Goal: Transaction & Acquisition: Purchase product/service

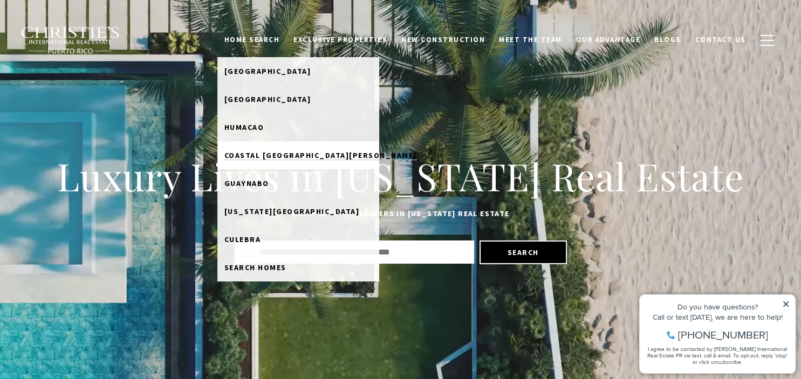
click at [273, 158] on span "Coastal San Juan" at bounding box center [320, 156] width 193 height 10
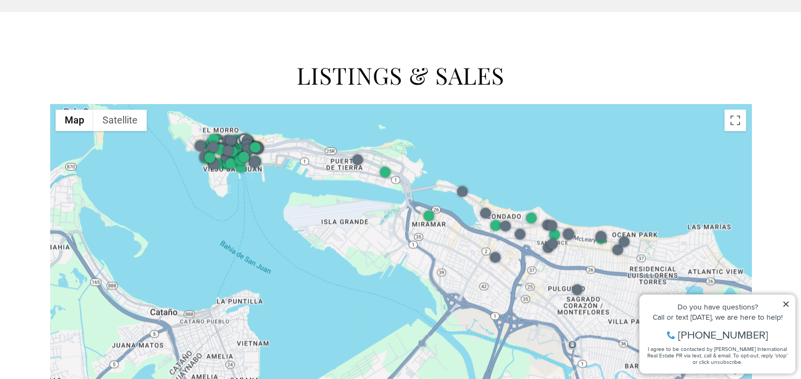
scroll to position [1305, 0]
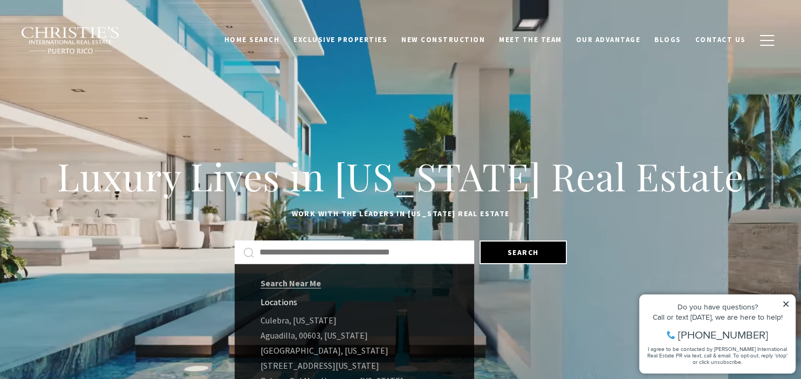
click at [422, 255] on input "Search by Address, City, or Neighborhood" at bounding box center [363, 252] width 206 height 14
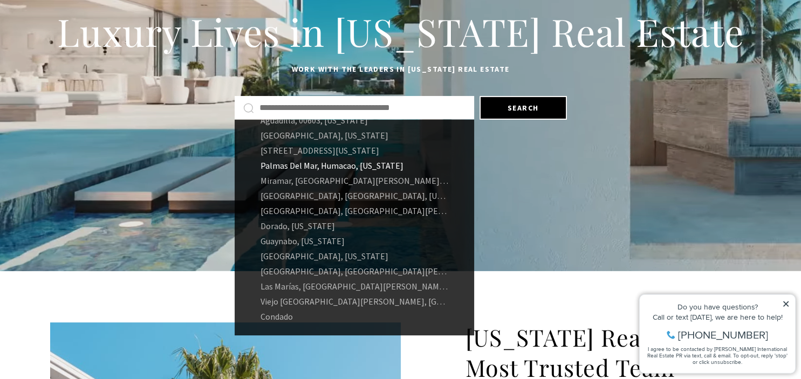
scroll to position [72, 0]
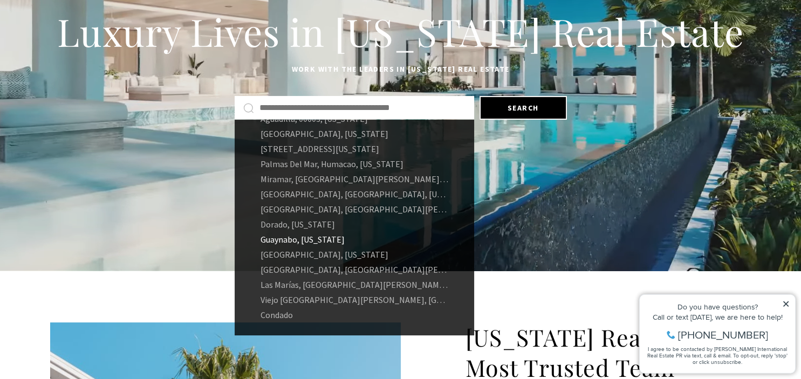
click at [329, 236] on link "Guaynabo, Puerto Rico" at bounding box center [355, 239] width 240 height 15
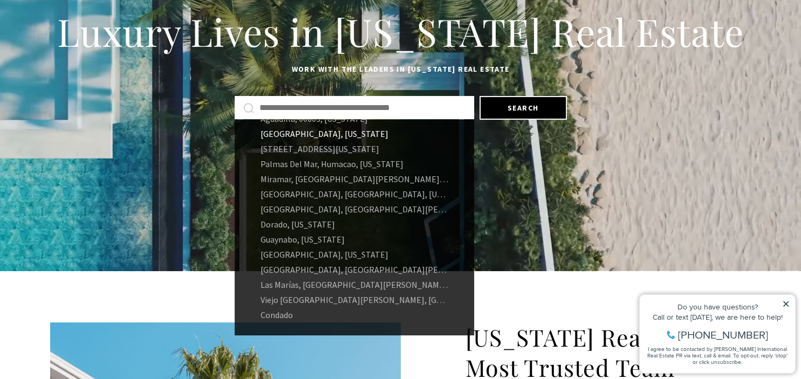
click at [289, 136] on link "Carolina, Puerto Rico" at bounding box center [355, 133] width 240 height 15
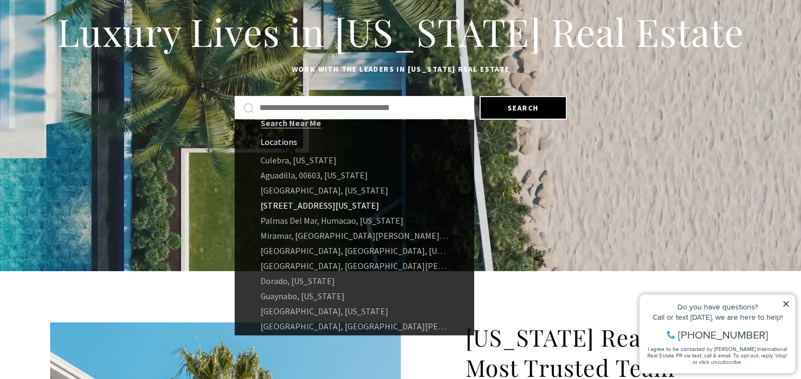
scroll to position [16, 0]
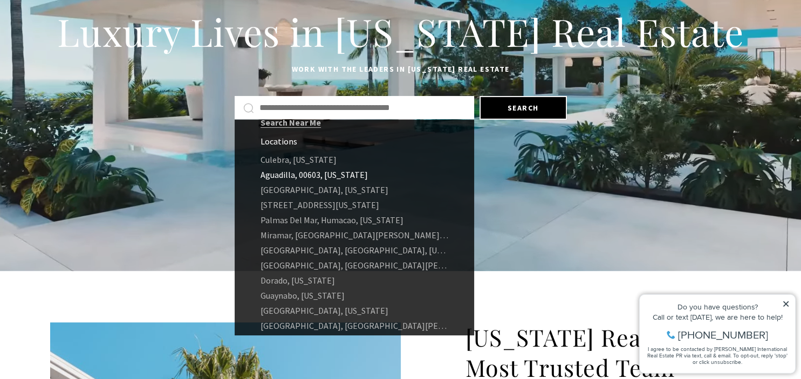
click at [311, 170] on link "Aguadilla, 00603, Puerto Rico" at bounding box center [355, 174] width 240 height 15
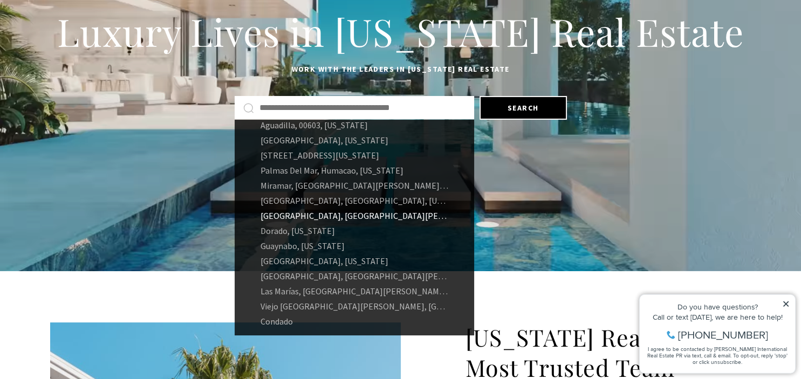
scroll to position [72, 0]
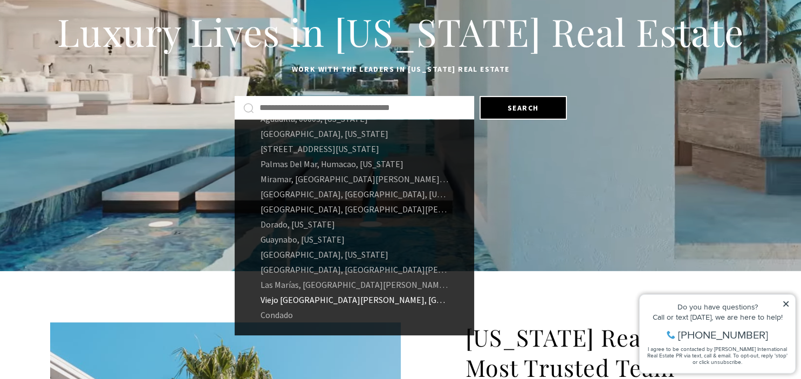
click at [308, 298] on link "Viejo San Juan, San Juan, Puerto Rico" at bounding box center [355, 299] width 240 height 15
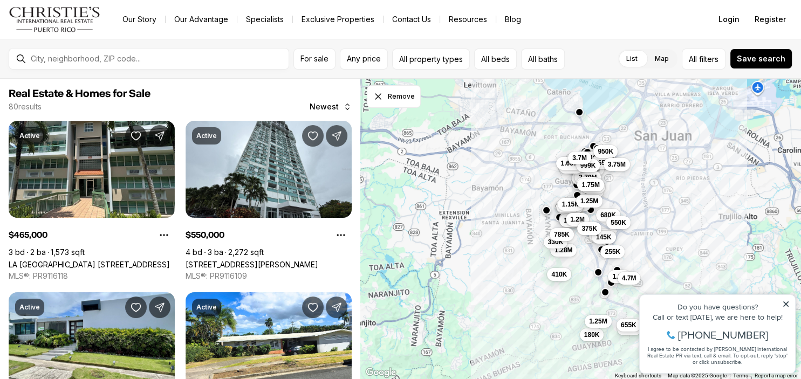
click at [579, 116] on div at bounding box center [579, 112] width 9 height 9
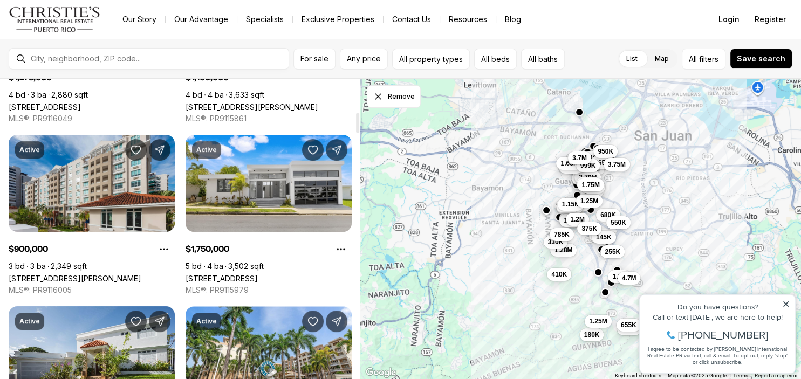
scroll to position [501, 0]
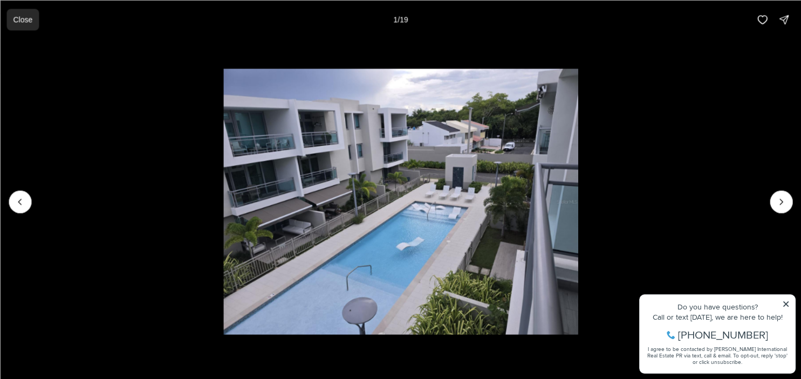
click at [27, 18] on p "Close" at bounding box center [22, 19] width 19 height 9
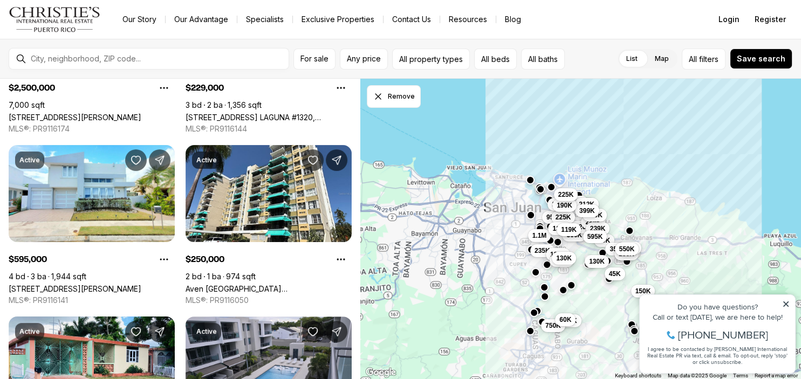
click at [530, 186] on div "259K 300K 220K 280K 650K 212K 285K 130K 45K 90K 239K 270K 399K 595K 350K 185K 4…" at bounding box center [580, 229] width 441 height 301
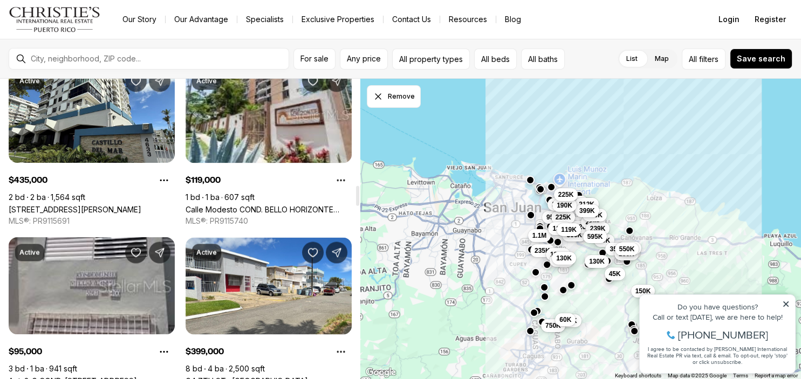
scroll to position [1599, 0]
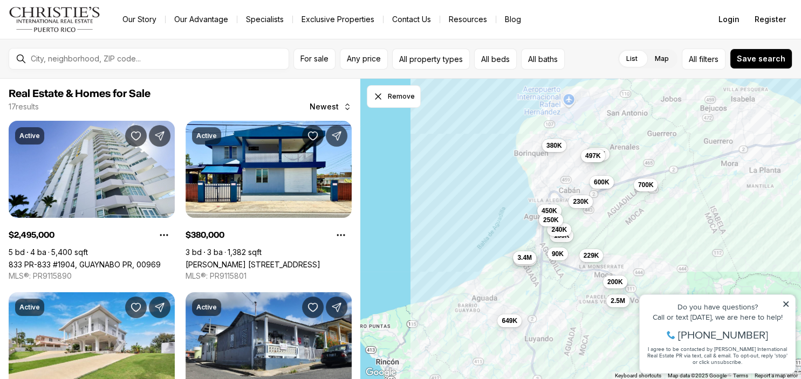
click at [530, 263] on button "3.4M" at bounding box center [524, 257] width 23 height 13
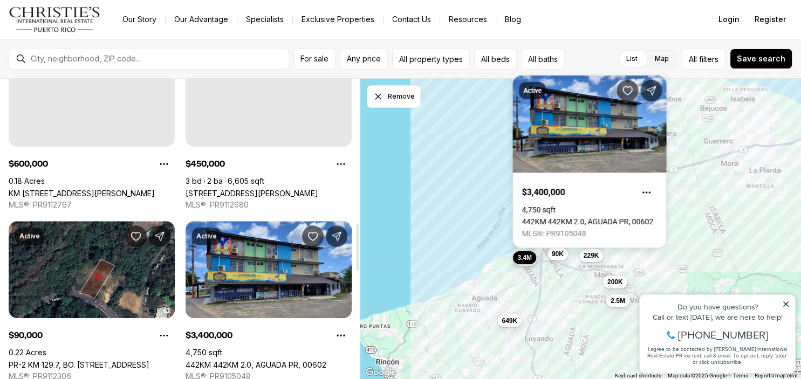
scroll to position [916, 0]
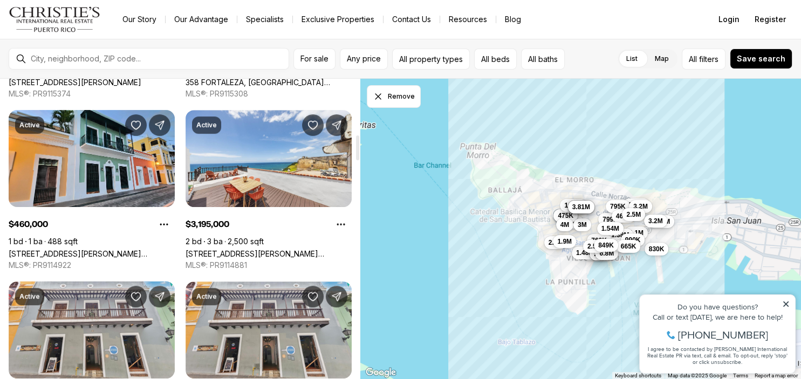
scroll to position [698, 0]
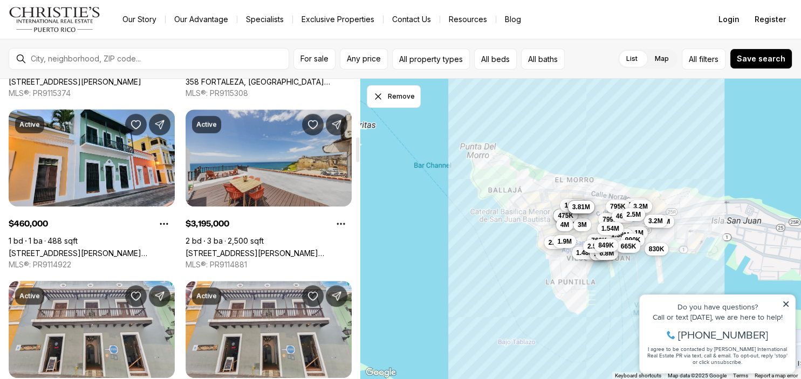
click at [278, 249] on link "[STREET_ADDRESS][PERSON_NAME][PERSON_NAME][PERSON_NAME]" at bounding box center [269, 253] width 166 height 9
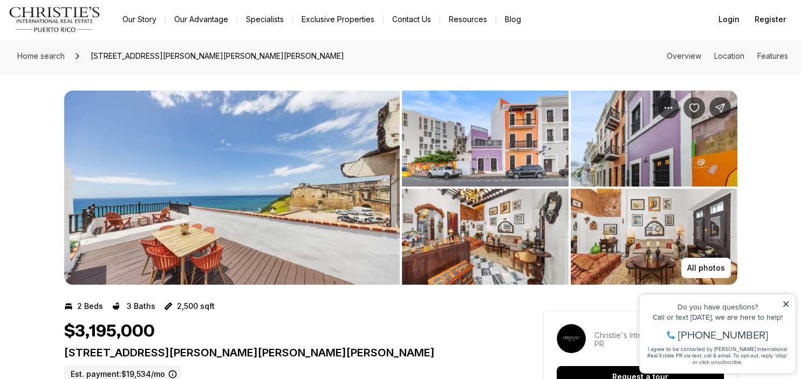
click at [352, 162] on img "View image gallery" at bounding box center [232, 188] width 336 height 194
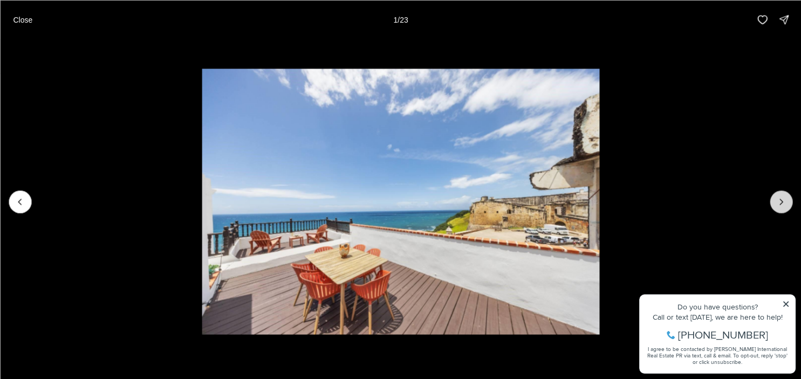
click at [783, 202] on icon "Next slide" at bounding box center [781, 201] width 11 height 11
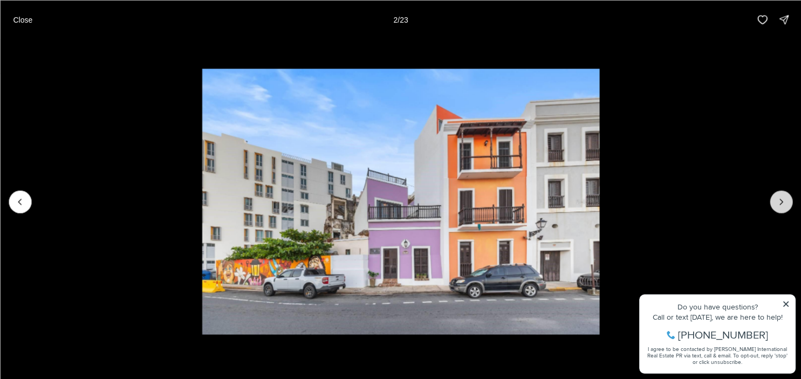
click at [783, 202] on icon "Next slide" at bounding box center [781, 201] width 11 height 11
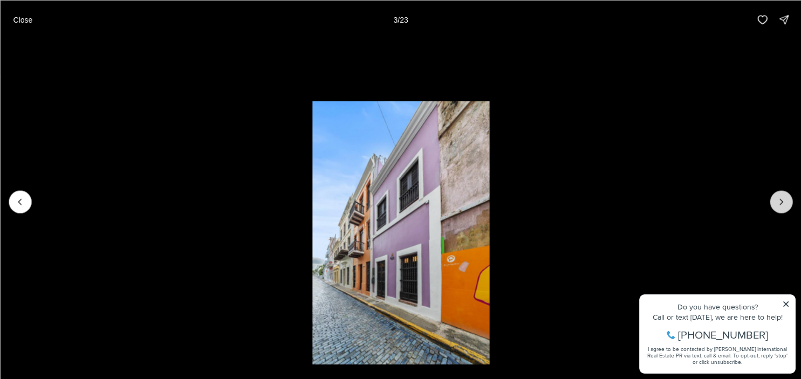
click at [783, 202] on icon "Next slide" at bounding box center [781, 201] width 11 height 11
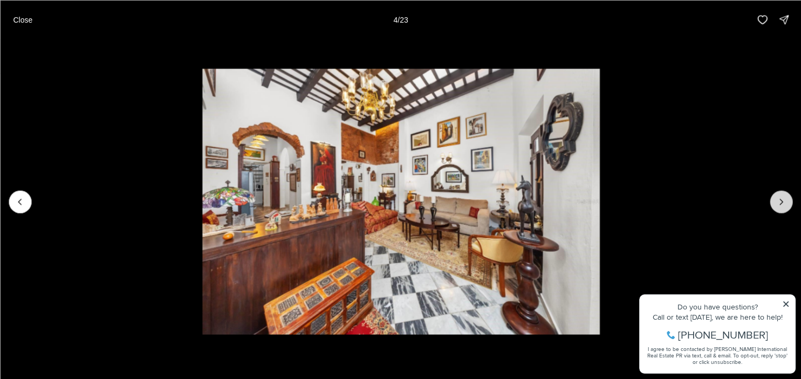
click at [783, 202] on icon "Next slide" at bounding box center [781, 201] width 11 height 11
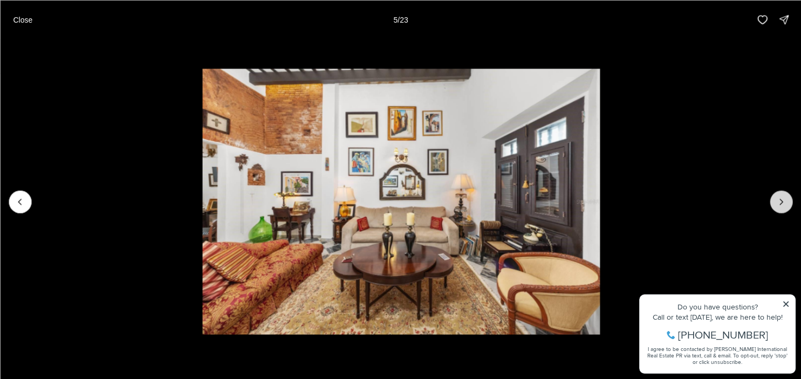
click at [783, 202] on icon "Next slide" at bounding box center [781, 201] width 11 height 11
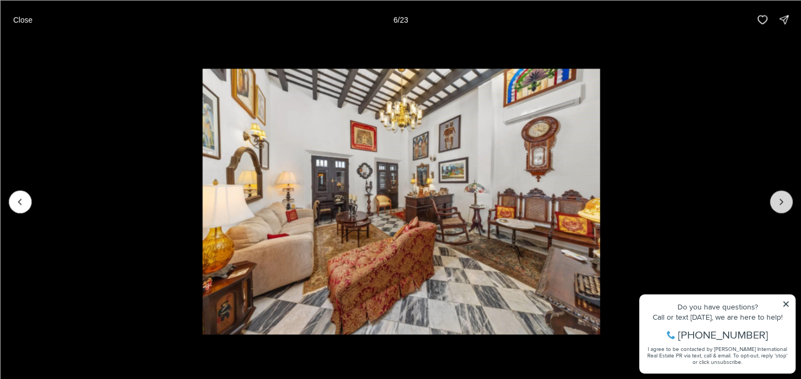
click at [783, 202] on icon "Next slide" at bounding box center [781, 201] width 11 height 11
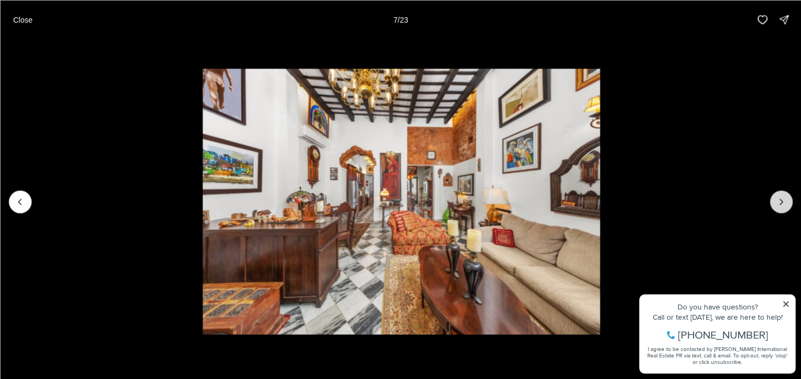
click at [783, 202] on icon "Next slide" at bounding box center [781, 201] width 11 height 11
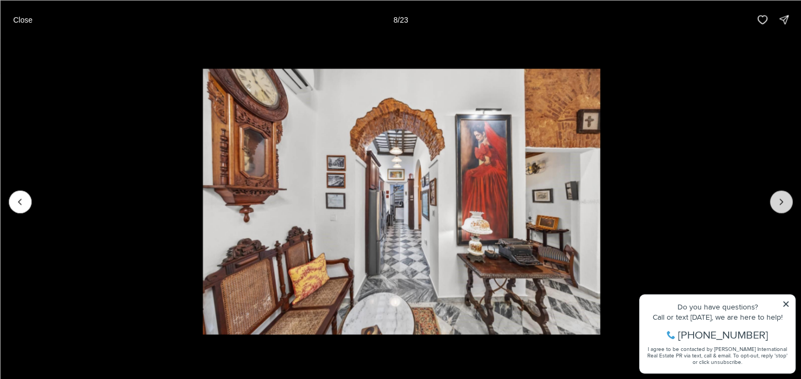
click at [783, 202] on icon "Next slide" at bounding box center [781, 201] width 11 height 11
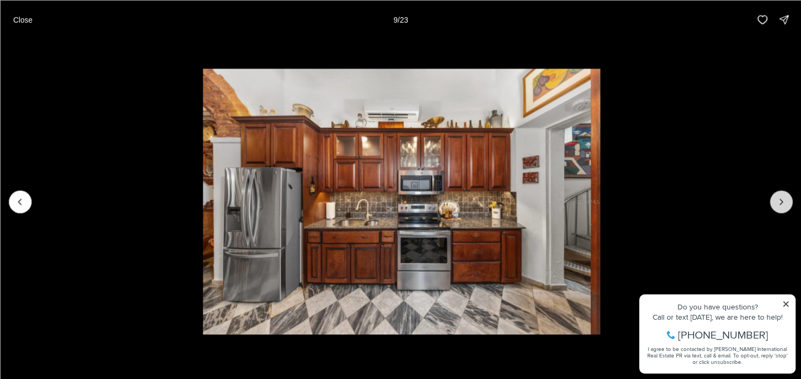
click at [783, 202] on icon "Next slide" at bounding box center [781, 201] width 11 height 11
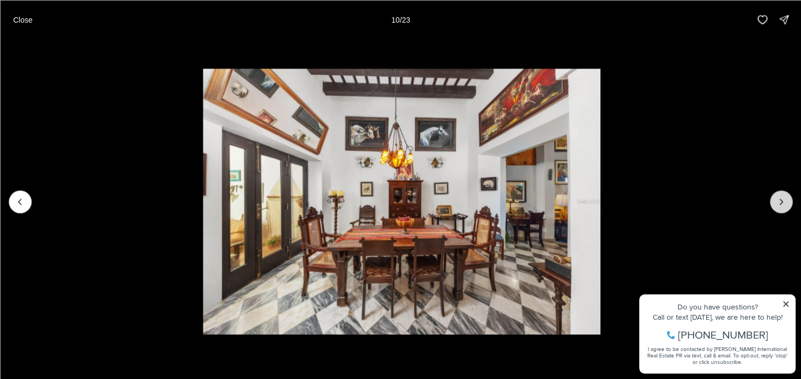
click at [783, 202] on icon "Next slide" at bounding box center [781, 201] width 11 height 11
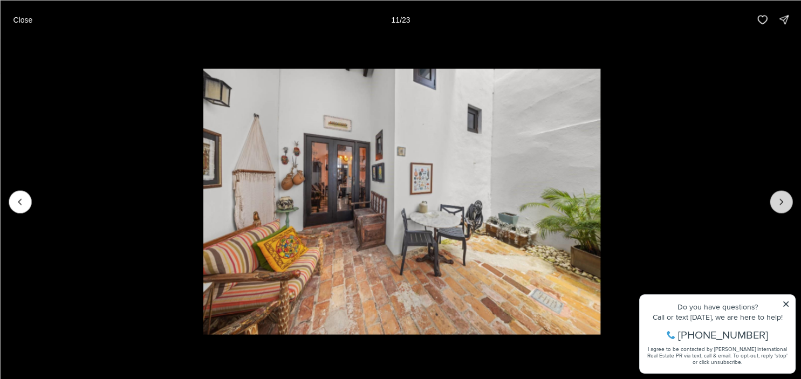
click at [783, 202] on icon "Next slide" at bounding box center [781, 201] width 11 height 11
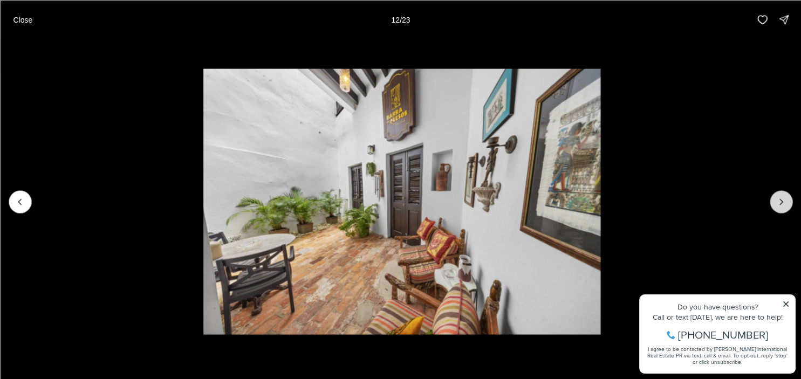
click at [783, 202] on icon "Next slide" at bounding box center [781, 201] width 11 height 11
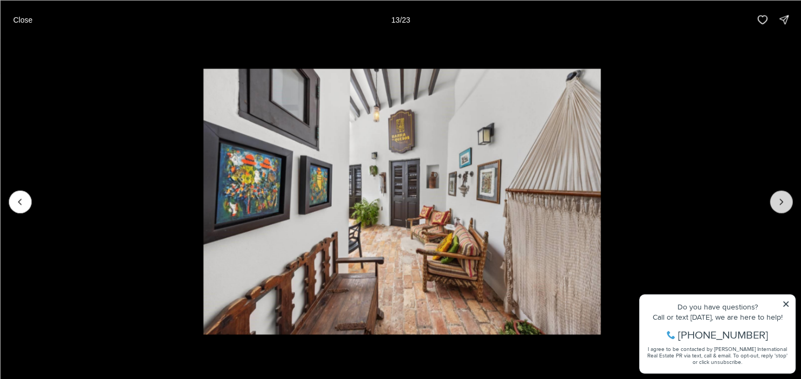
click at [783, 202] on icon "Next slide" at bounding box center [781, 201] width 11 height 11
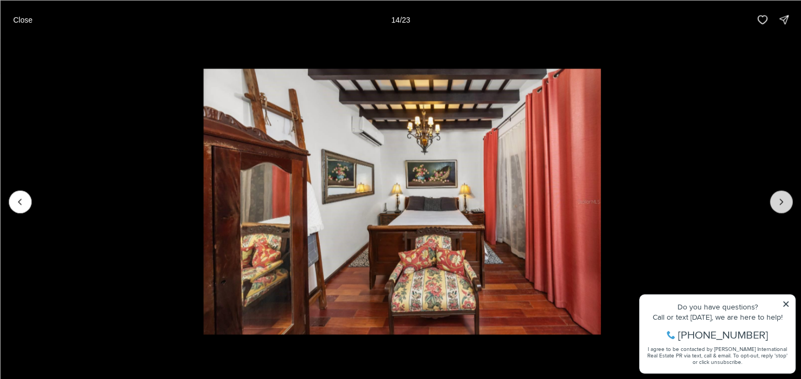
click at [783, 202] on icon "Next slide" at bounding box center [781, 201] width 11 height 11
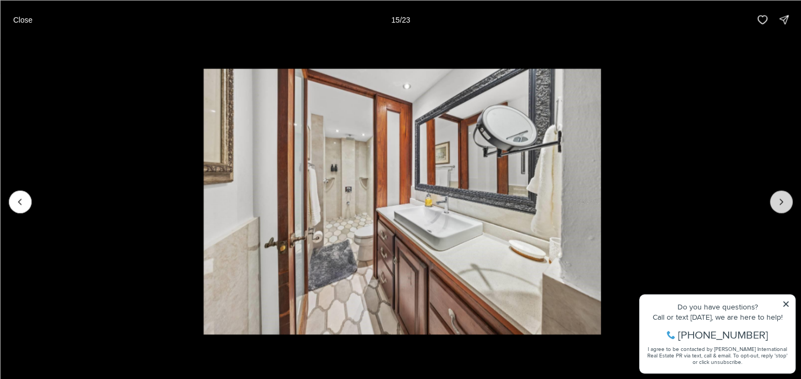
click at [783, 202] on icon "Next slide" at bounding box center [781, 201] width 11 height 11
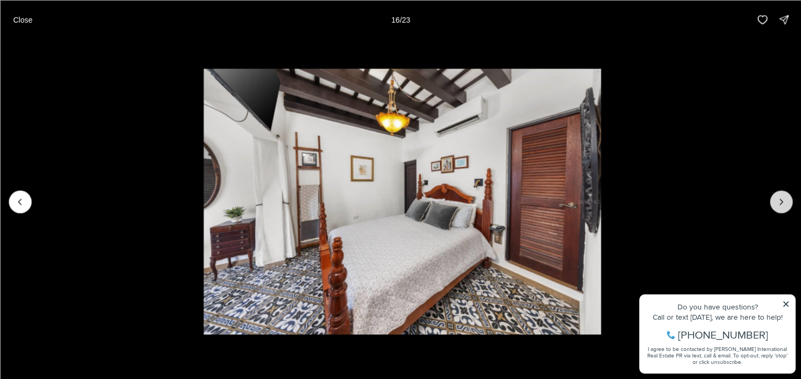
click at [783, 202] on icon "Next slide" at bounding box center [781, 201] width 11 height 11
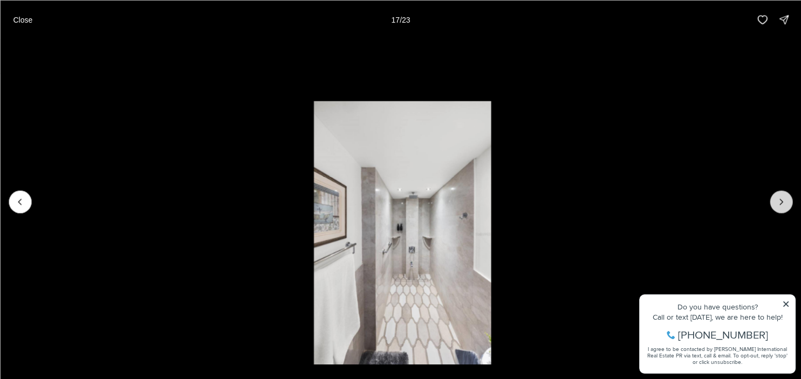
click at [783, 202] on icon "Next slide" at bounding box center [781, 201] width 11 height 11
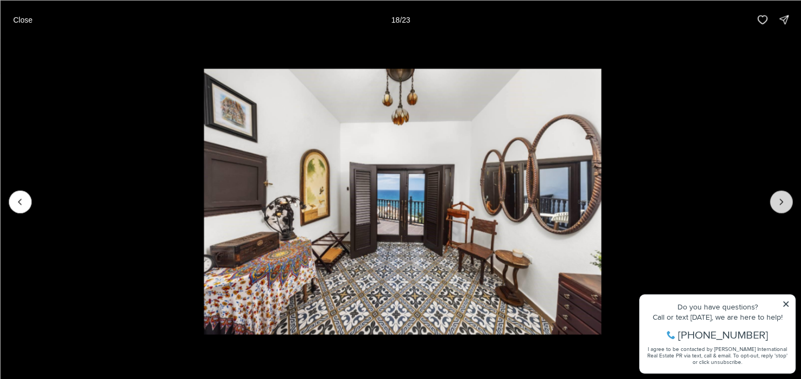
click at [783, 202] on icon "Next slide" at bounding box center [781, 201] width 11 height 11
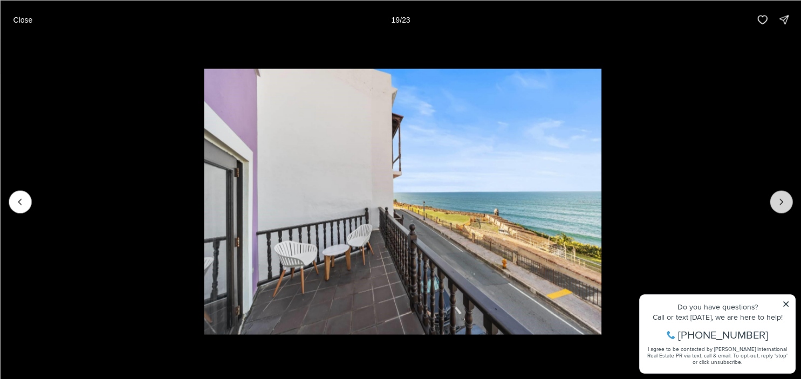
click at [783, 202] on icon "Next slide" at bounding box center [781, 201] width 11 height 11
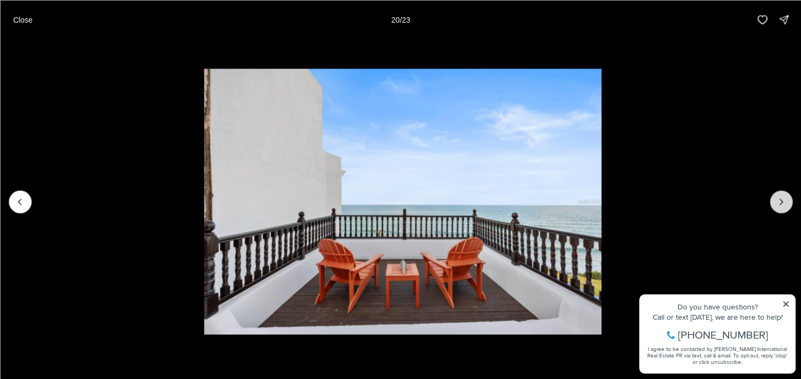
click at [783, 202] on icon "Next slide" at bounding box center [781, 201] width 11 height 11
